Goal: Check status: Check status

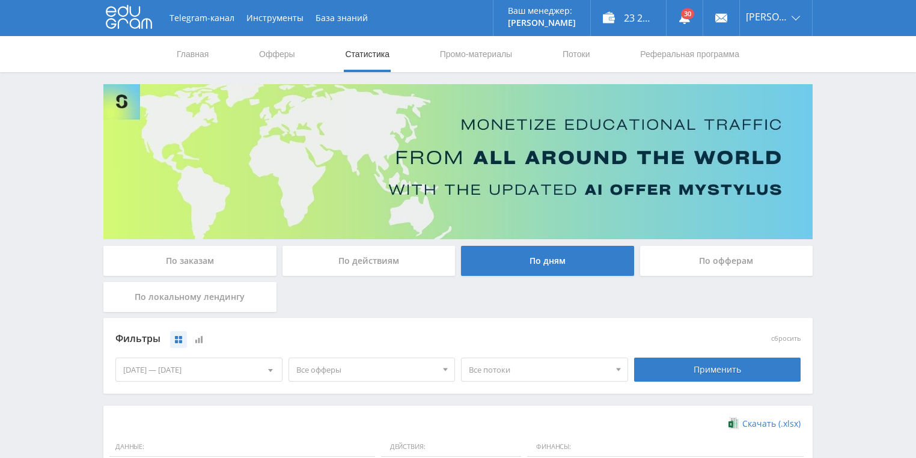
scroll to position [289, 0]
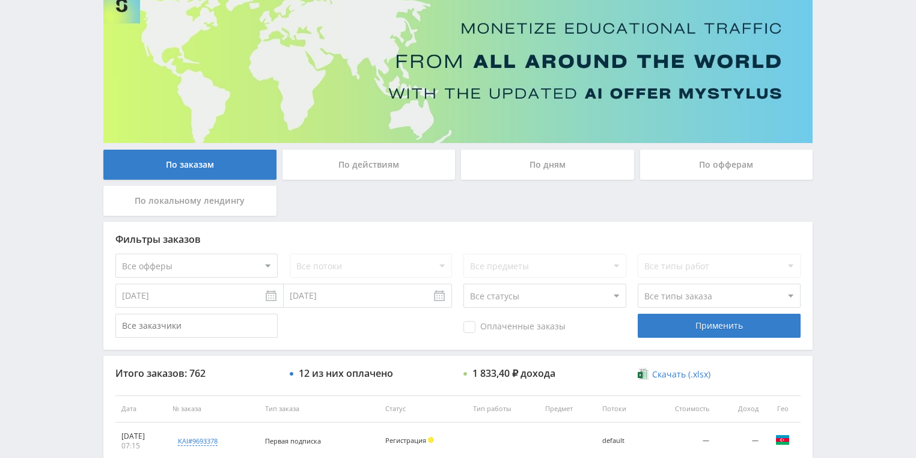
click at [389, 165] on div "По действиям" at bounding box center [369, 165] width 173 height 30
click at [0, 0] on input "По действиям" at bounding box center [0, 0] width 0 height 0
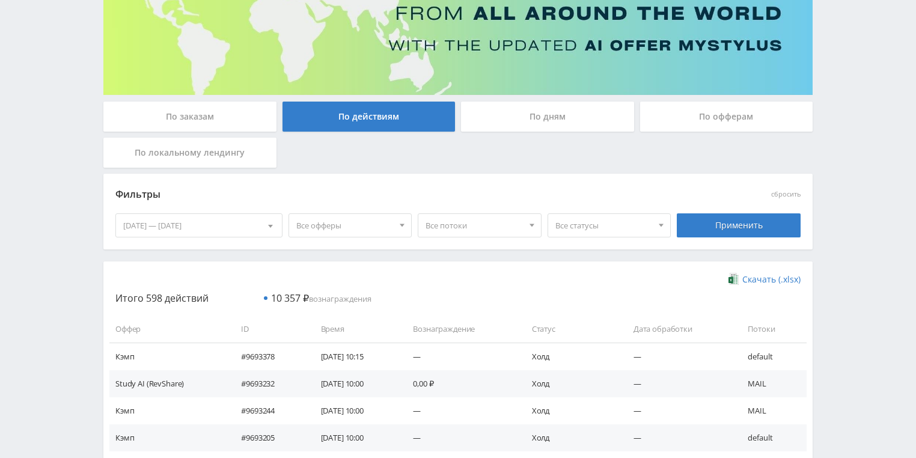
click at [206, 108] on div "По заказам" at bounding box center [189, 117] width 173 height 30
click at [0, 0] on input "По заказам" at bounding box center [0, 0] width 0 height 0
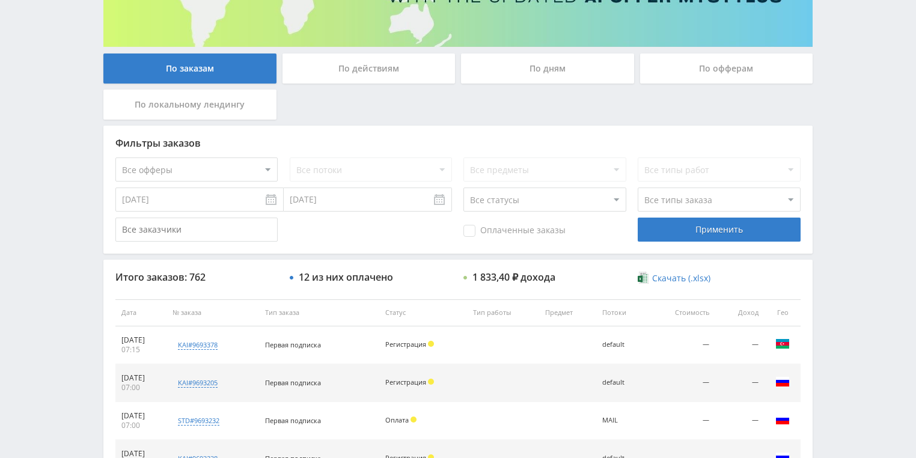
click at [404, 74] on div "По действиям" at bounding box center [369, 68] width 173 height 30
click at [0, 0] on input "По действиям" at bounding box center [0, 0] width 0 height 0
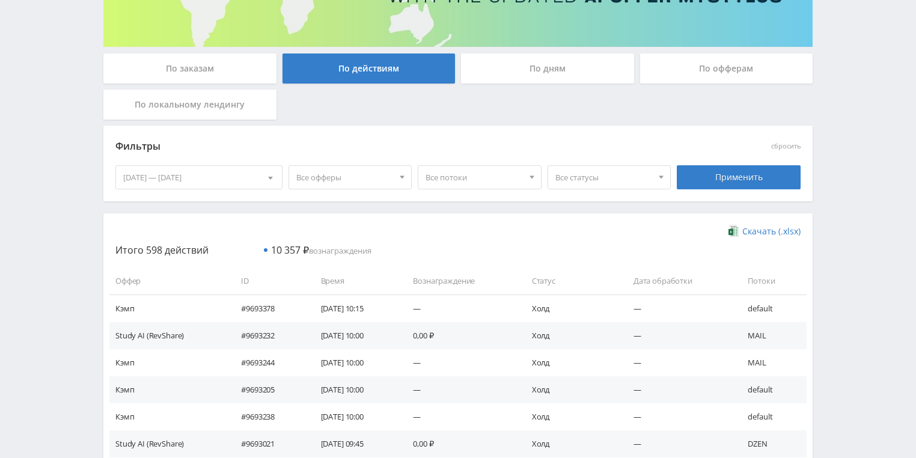
click at [535, 77] on div "По дням" at bounding box center [547, 68] width 173 height 30
click at [0, 0] on input "По дням" at bounding box center [0, 0] width 0 height 0
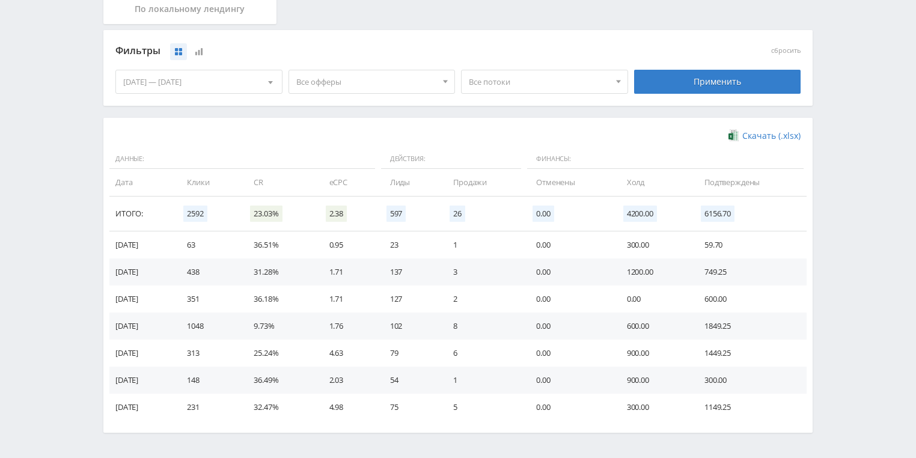
scroll to position [289, 0]
click at [546, 85] on span "Все потоки" at bounding box center [539, 81] width 141 height 23
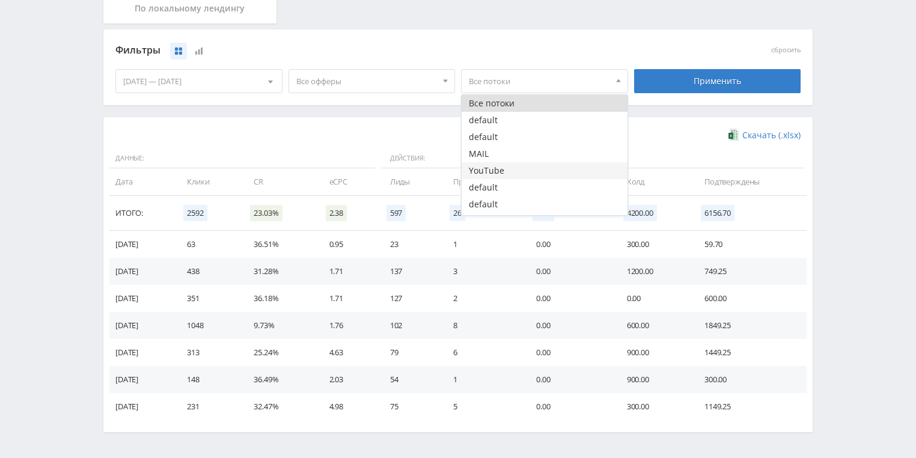
click at [480, 162] on button "YouTube" at bounding box center [545, 170] width 166 height 17
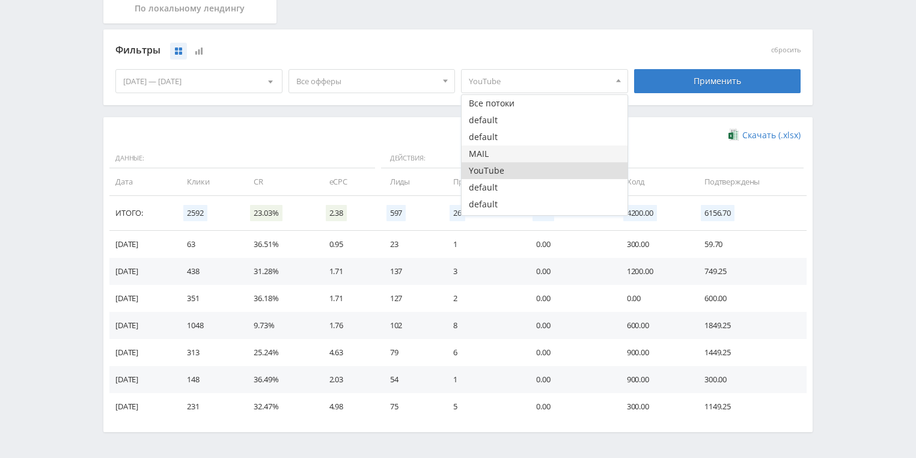
click at [488, 157] on button "MAIL" at bounding box center [545, 153] width 166 height 17
click at [494, 172] on button "YouTube" at bounding box center [545, 170] width 166 height 17
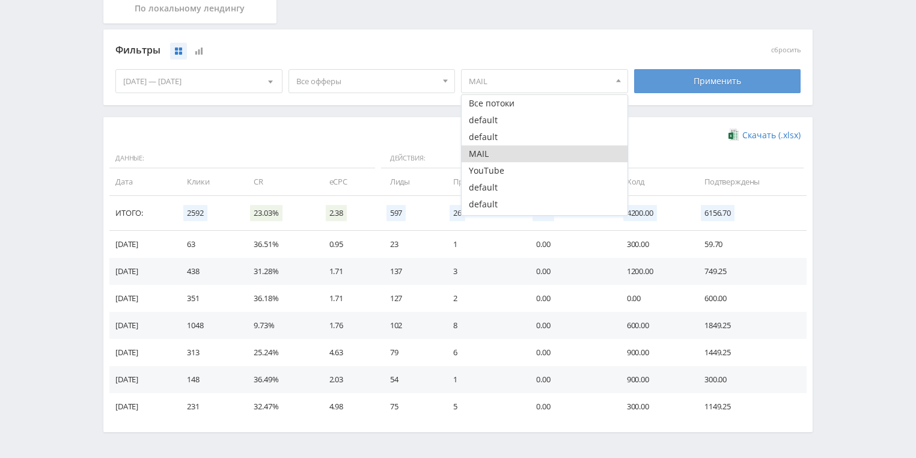
click at [676, 75] on div "Применить" at bounding box center [717, 81] width 167 height 24
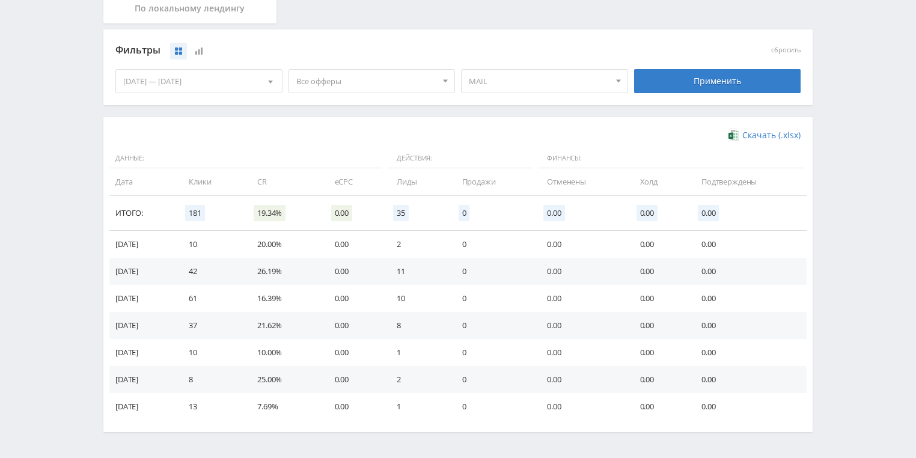
click at [525, 82] on span "MAIL" at bounding box center [539, 81] width 141 height 23
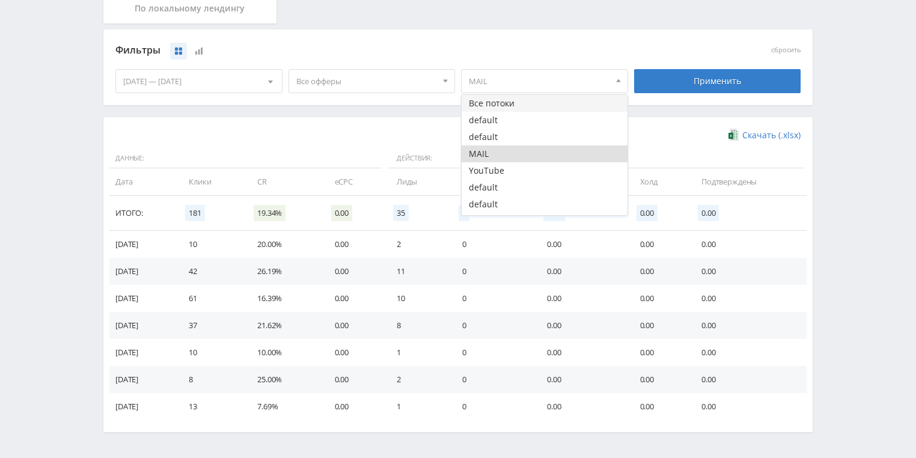
click at [505, 103] on button "Все потоки" at bounding box center [545, 103] width 166 height 17
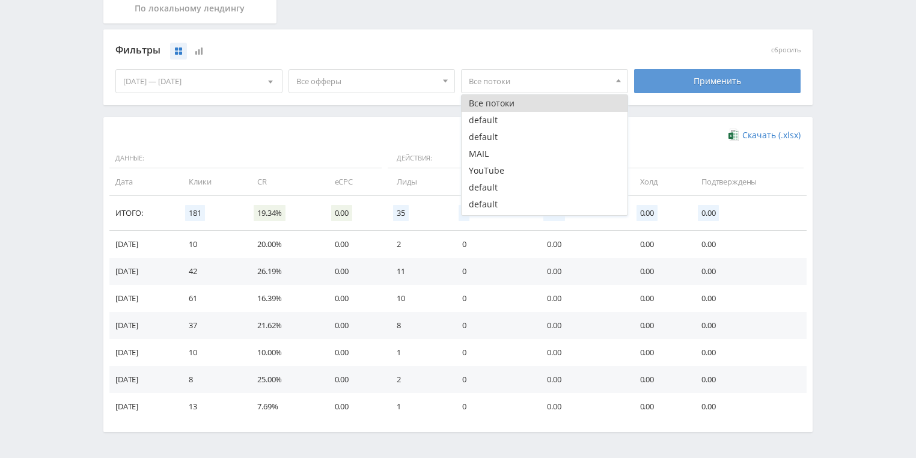
click at [685, 75] on div "Применить" at bounding box center [717, 81] width 167 height 24
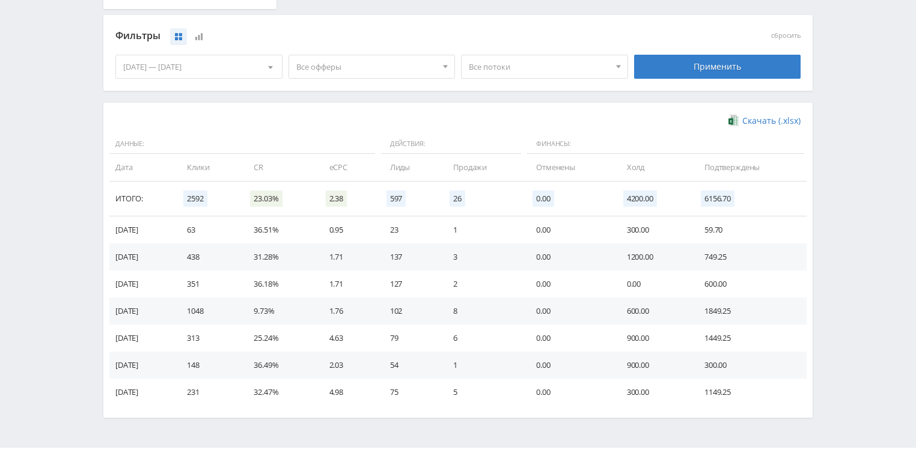
scroll to position [328, 0]
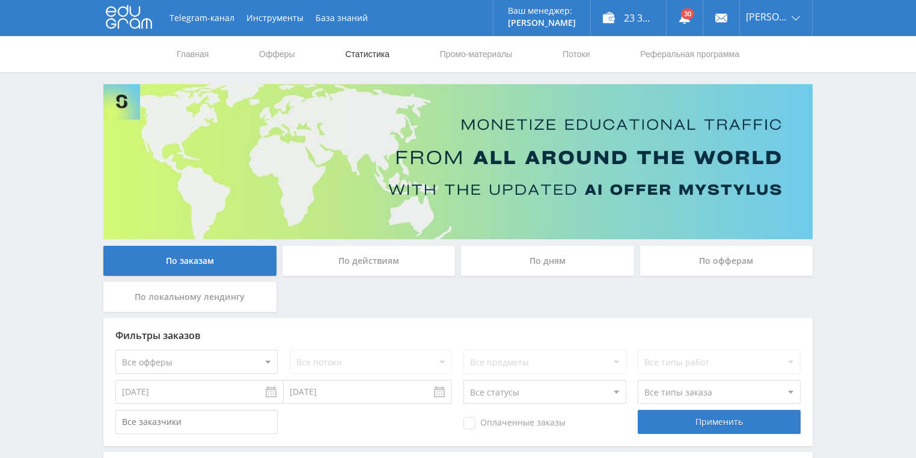
scroll to position [96, 0]
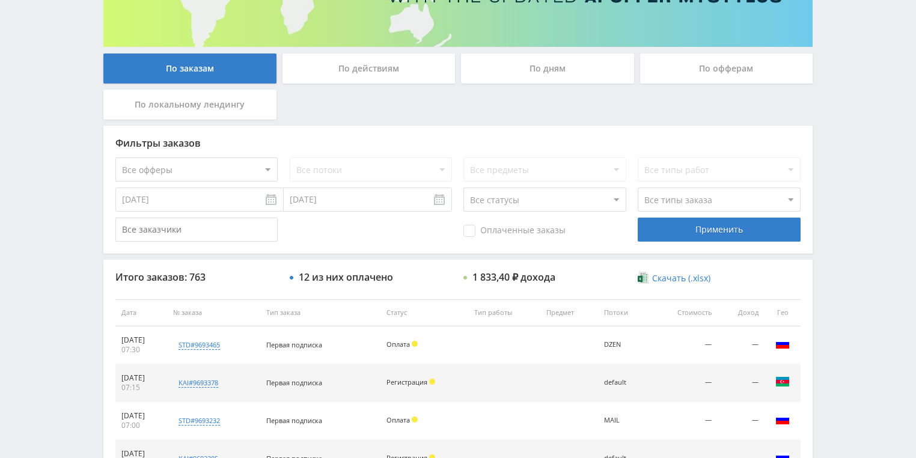
click at [342, 78] on div "По действиям" at bounding box center [369, 68] width 173 height 30
click at [0, 0] on input "По действиям" at bounding box center [0, 0] width 0 height 0
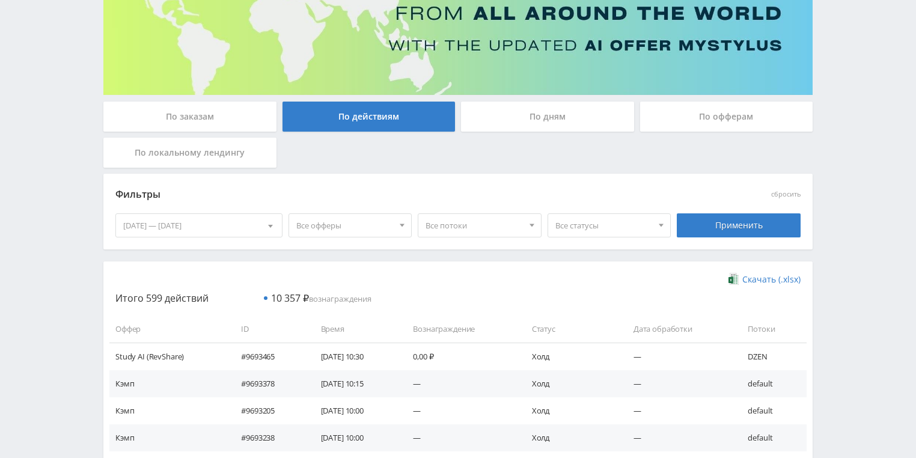
click at [541, 112] on div "По дням" at bounding box center [547, 117] width 173 height 30
click at [0, 0] on input "По дням" at bounding box center [0, 0] width 0 height 0
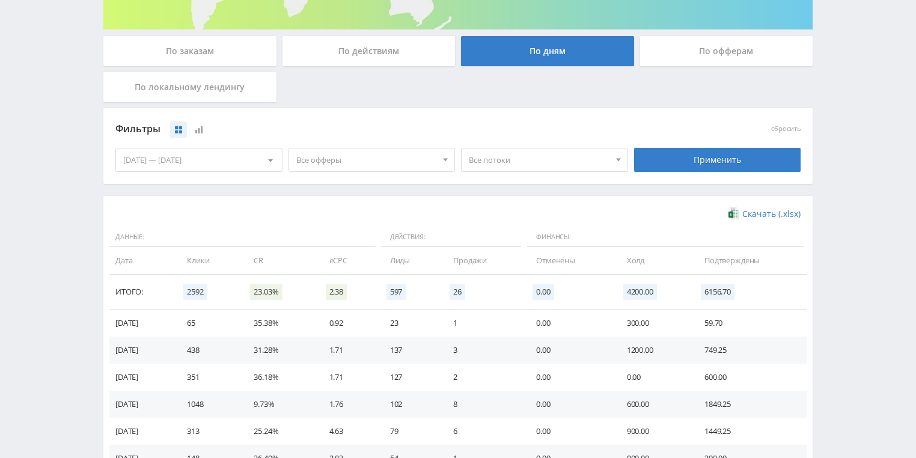
scroll to position [240, 0]
